Goal: Transaction & Acquisition: Purchase product/service

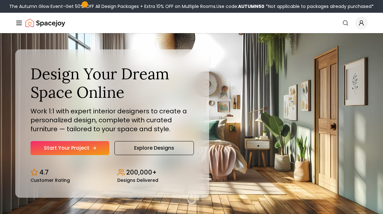
click at [80, 150] on link "Start Your Project" at bounding box center [70, 148] width 79 height 14
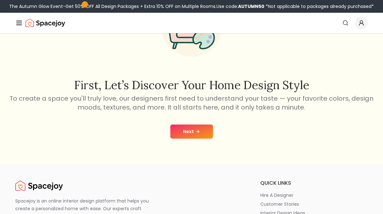
scroll to position [67, 0]
click at [197, 129] on icon at bounding box center [197, 131] width 5 height 5
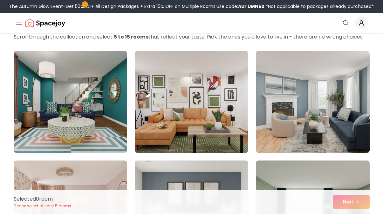
scroll to position [43, 0]
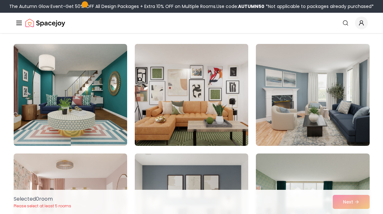
click at [211, 101] on img at bounding box center [191, 94] width 119 height 107
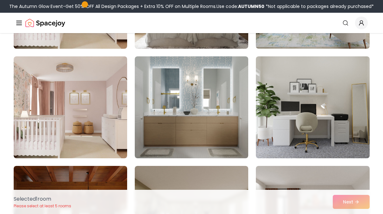
scroll to position [250, 0]
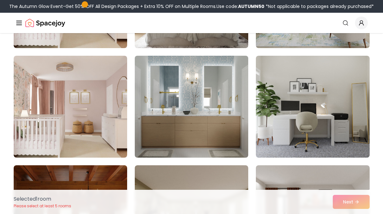
click at [218, 132] on img at bounding box center [191, 106] width 119 height 107
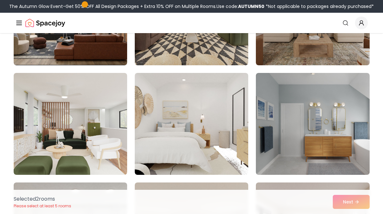
scroll to position [781, 0]
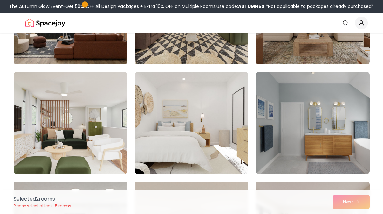
click at [116, 151] on img at bounding box center [70, 122] width 119 height 107
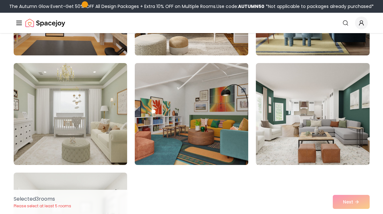
scroll to position [1345, 0]
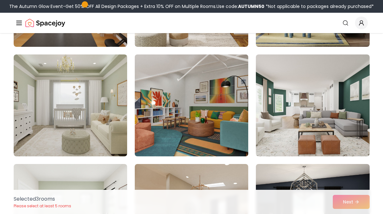
click at [215, 122] on img at bounding box center [191, 105] width 119 height 107
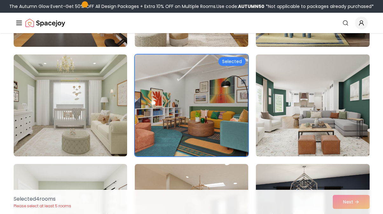
click at [292, 107] on img at bounding box center [313, 105] width 114 height 102
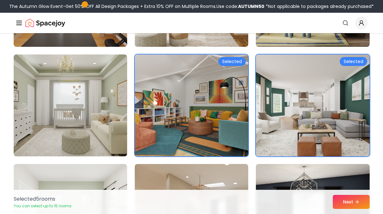
click at [307, 109] on img at bounding box center [312, 105] width 119 height 107
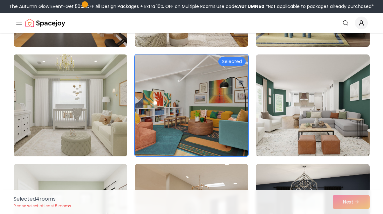
click at [109, 123] on img at bounding box center [70, 105] width 119 height 107
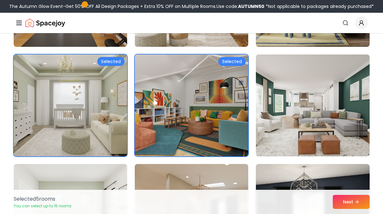
scroll to position [1428, 0]
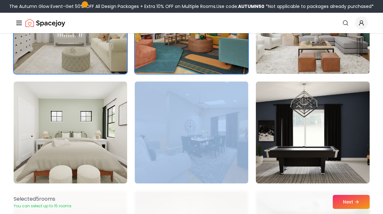
drag, startPoint x: 252, startPoint y: 167, endPoint x: 254, endPoint y: 106, distance: 61.1
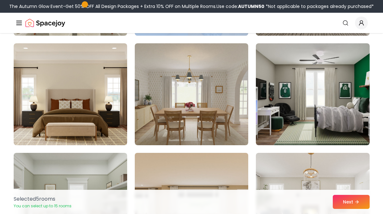
scroll to position [1725, 0]
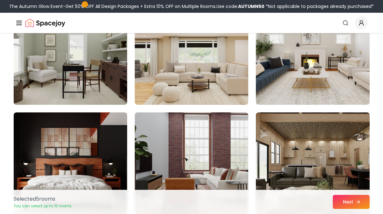
scroll to position [2114, 0]
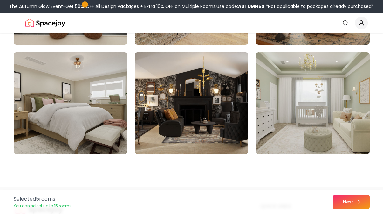
click at [349, 202] on button "Next" at bounding box center [351, 202] width 37 height 14
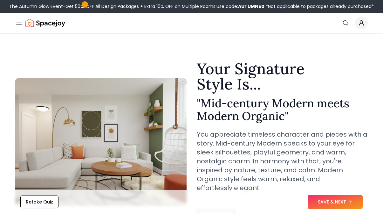
click at [349, 202] on icon at bounding box center [350, 201] width 5 height 5
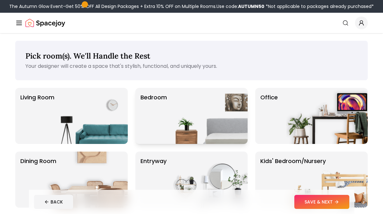
click at [227, 120] on img at bounding box center [206, 116] width 81 height 56
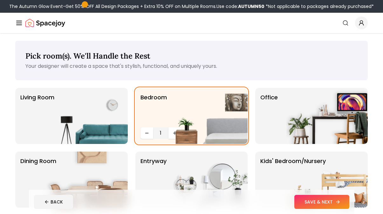
click at [330, 199] on button "SAVE & NEXT" at bounding box center [322, 202] width 55 height 14
